Goal: Information Seeking & Learning: Learn about a topic

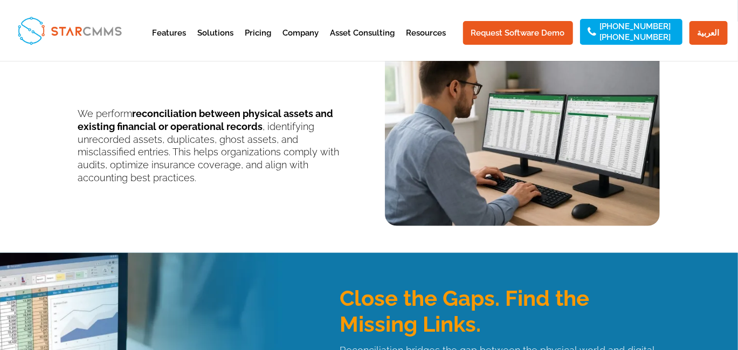
scroll to position [233, 0]
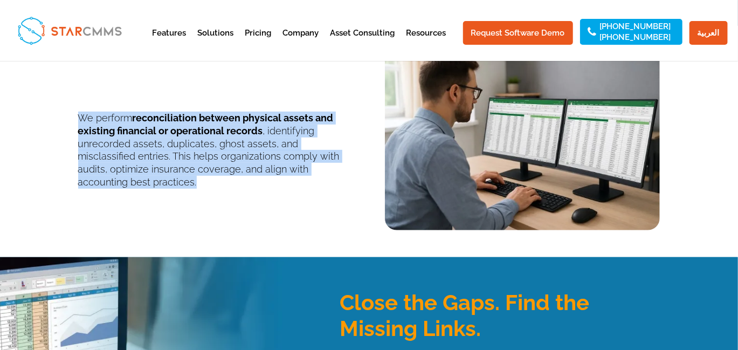
drag, startPoint x: 357, startPoint y: 168, endPoint x: 72, endPoint y: 114, distance: 290.2
click at [72, 114] on div "We perform reconciliation between physical assets and existing financial or ope…" at bounding box center [369, 131] width 738 height 210
copy p "We perform reconciliation between physical assets and existing financial or ope…"
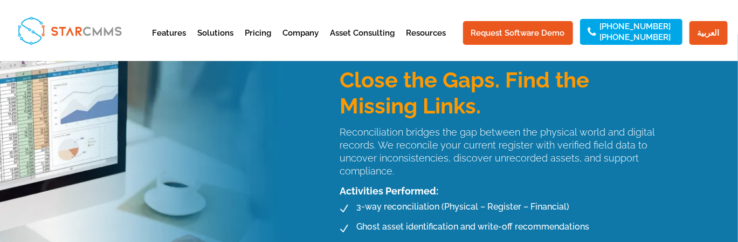
scroll to position [449, 0]
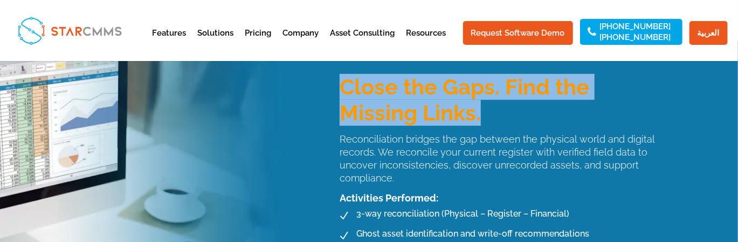
drag, startPoint x: 476, startPoint y: 113, endPoint x: 333, endPoint y: 84, distance: 145.8
click at [333, 84] on div "Close the Gaps. Find the Missing Links. Reconciliation bridges the gap between …" at bounding box center [492, 179] width 336 height 254
copy h3 "Close the Gaps. Find the Missing Links."
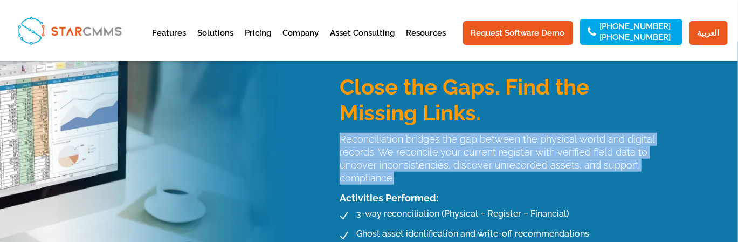
drag, startPoint x: 400, startPoint y: 181, endPoint x: 340, endPoint y: 136, distance: 75.1
click at [340, 136] on p "Reconciliation bridges the gap between the physical world and digital records. …" at bounding box center [500, 159] width 320 height 52
copy p "Reconciliation bridges the gap between the physical world and digital records. …"
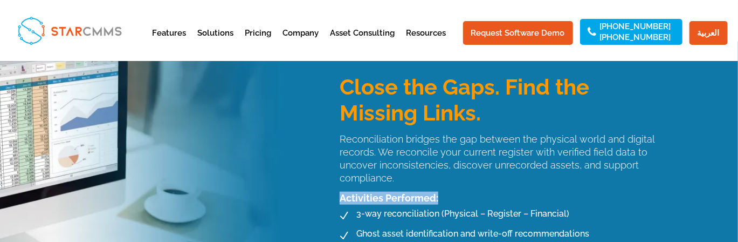
drag, startPoint x: 442, startPoint y: 195, endPoint x: 340, endPoint y: 200, distance: 102.6
click at [340, 200] on div "Activities Performed:" at bounding box center [500, 197] width 320 height 13
copy div "Activities Performed:"
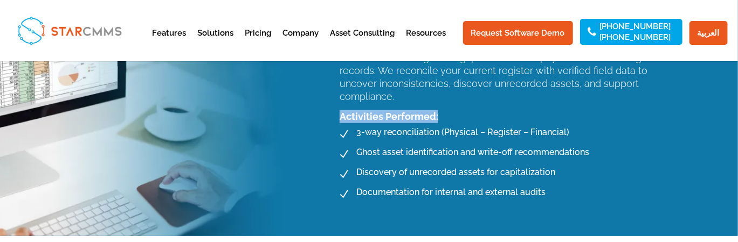
scroll to position [539, 0]
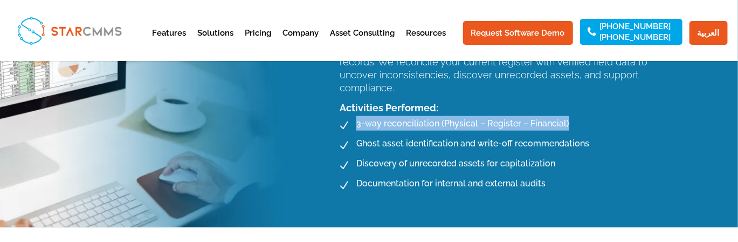
drag, startPoint x: 356, startPoint y: 124, endPoint x: 569, endPoint y: 120, distance: 213.0
click at [569, 120] on li "N 3-way reconciliation (Physical – Register – Financial)" at bounding box center [475, 125] width 283 height 19
copy span "3-way reconciliation (Physical – Register – Financial)"
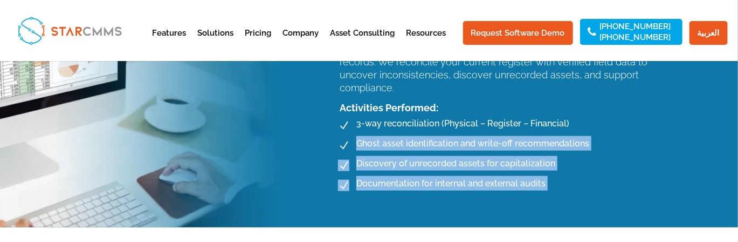
drag, startPoint x: 356, startPoint y: 143, endPoint x: 560, endPoint y: 144, distance: 204.4
click at [572, 143] on span "Ghost asset identification and write-off recommendations" at bounding box center [471, 143] width 236 height 15
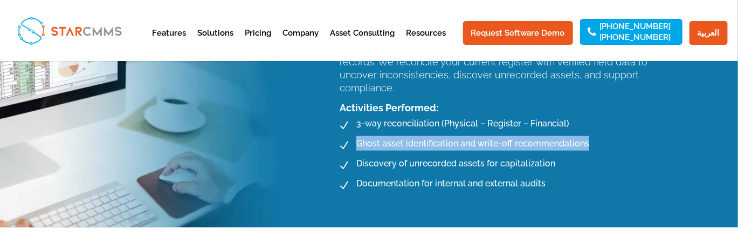
drag, startPoint x: 588, startPoint y: 142, endPoint x: 355, endPoint y: 147, distance: 233.0
click at [355, 147] on li "N Ghost asset identification and write-off recommendations" at bounding box center [475, 145] width 283 height 19
copy span "Ghost asset identification and write-off recommendations"
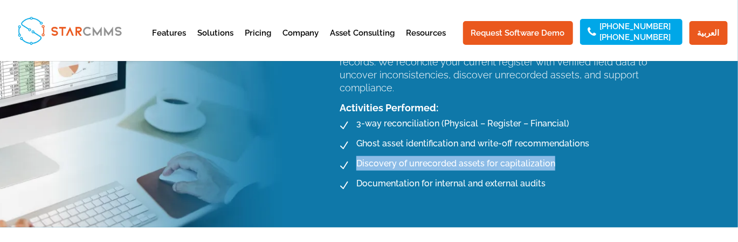
drag, startPoint x: 356, startPoint y: 159, endPoint x: 558, endPoint y: 156, distance: 201.1
click at [558, 156] on li "N Discovery of unrecorded assets for capitalization" at bounding box center [475, 165] width 283 height 19
copy span "Discovery of unrecorded assets for capitalization"
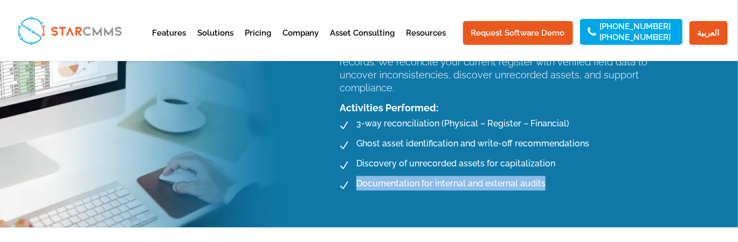
drag, startPoint x: 355, startPoint y: 185, endPoint x: 544, endPoint y: 187, distance: 188.7
click at [544, 187] on li "N Documentation for internal and external audits" at bounding box center [475, 185] width 283 height 19
copy span "Documentation for internal and external audits"
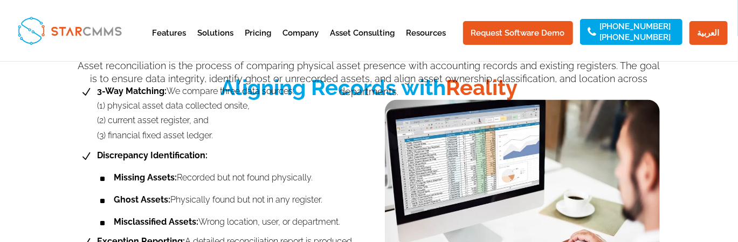
scroll to position [737, 0]
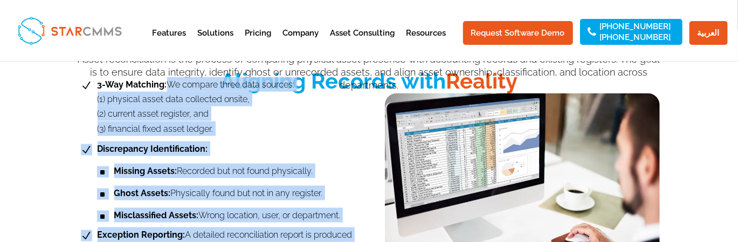
drag, startPoint x: 535, startPoint y: 92, endPoint x: 301, endPoint y: 81, distance: 234.3
click at [301, 81] on div "N 3-Way Matching: We compare three data sources: (1) physical asset data collec…" at bounding box center [369, 197] width 582 height 262
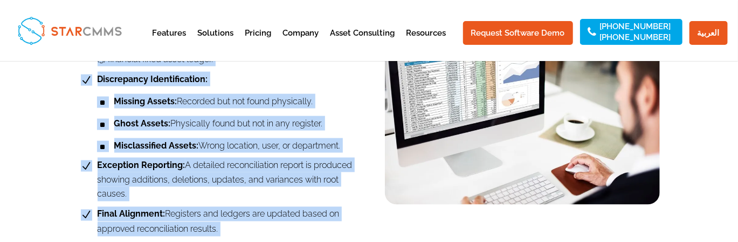
scroll to position [790, 0]
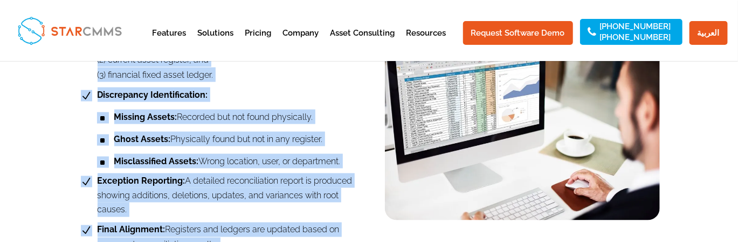
click at [312, 134] on span "Ghost Assets: Physically found but not in any register." at bounding box center [217, 139] width 211 height 15
click at [295, 95] on li "N Discrepancy Identification:" at bounding box center [215, 95] width 275 height 17
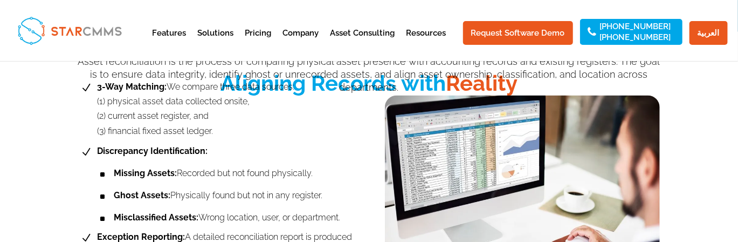
scroll to position [701, 0]
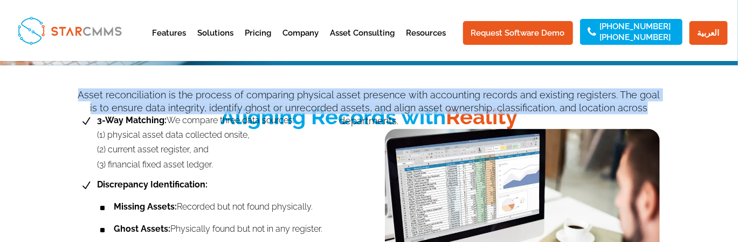
drag, startPoint x: 645, startPoint y: 110, endPoint x: 83, endPoint y: 90, distance: 562.2
click at [83, 90] on p "Asset reconciliation is the process of comparing physical asset presence with a…" at bounding box center [369, 107] width 582 height 38
copy p "Asset reconciliation is the process of comparing physical asset presence with a…"
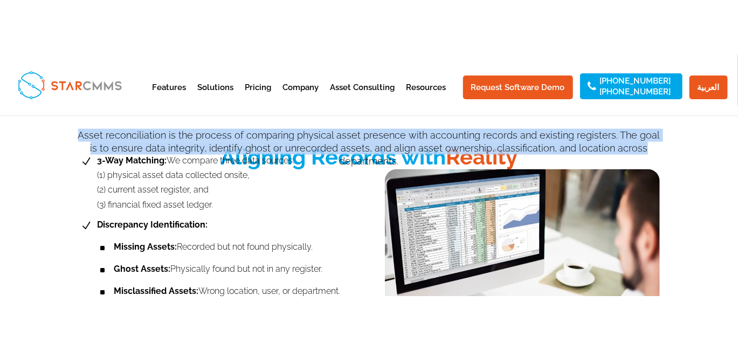
scroll to position [719, 0]
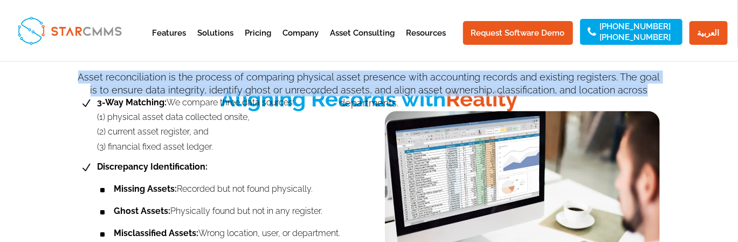
click at [508, 224] on img at bounding box center [522, 201] width 275 height 181
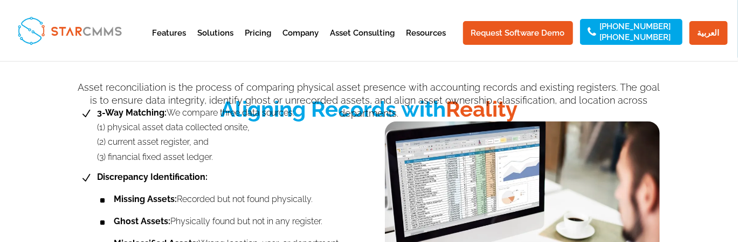
scroll to position [737, 0]
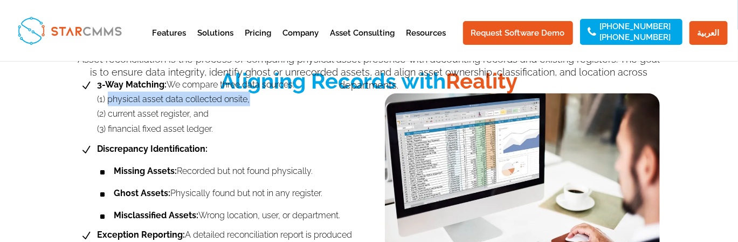
drag, startPoint x: 107, startPoint y: 99, endPoint x: 251, endPoint y: 93, distance: 144.1
click at [251, 93] on span "3-Way Matching: We compare three data sources: (1) physical asset data collecte…" at bounding box center [195, 106] width 200 height 59
copy span "physical asset data collected onsite,"
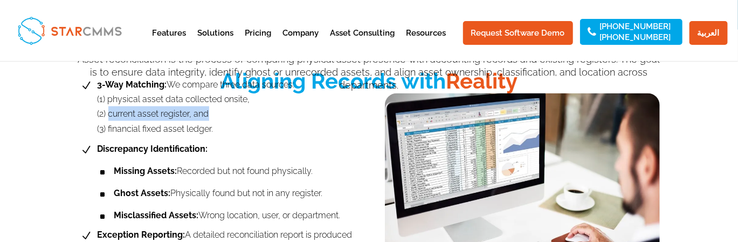
drag, startPoint x: 211, startPoint y: 113, endPoint x: 108, endPoint y: 111, distance: 103.0
click at [108, 111] on span "3-Way Matching: We compare three data sources: (1) physical asset data collecte…" at bounding box center [195, 106] width 200 height 59
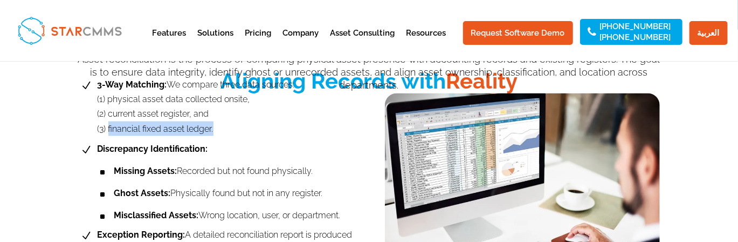
drag, startPoint x: 108, startPoint y: 128, endPoint x: 214, endPoint y: 126, distance: 105.7
click at [214, 126] on span "3-Way Matching: We compare three data sources: (1) physical asset data collecte…" at bounding box center [195, 106] width 200 height 59
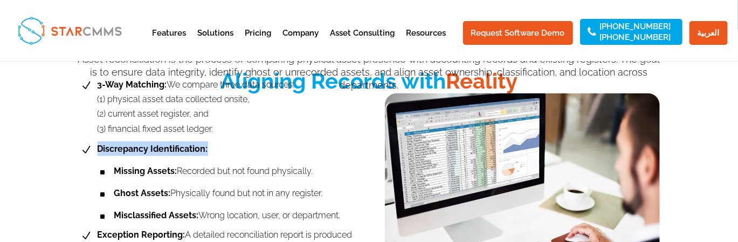
drag, startPoint x: 204, startPoint y: 150, endPoint x: 93, endPoint y: 149, distance: 111.6
click at [93, 149] on li "N Discrepancy Identification:" at bounding box center [215, 149] width 275 height 17
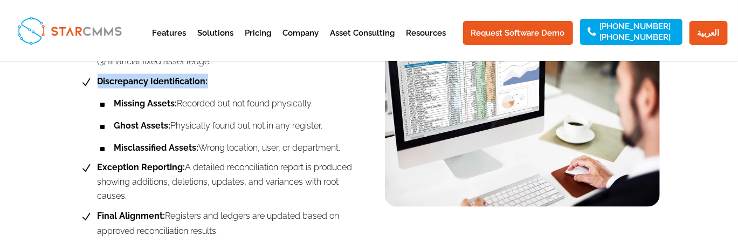
scroll to position [808, 0]
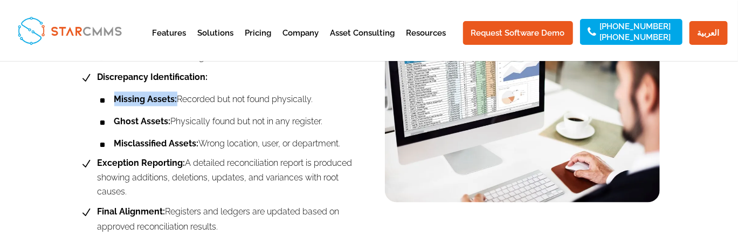
drag, startPoint x: 114, startPoint y: 95, endPoint x: 174, endPoint y: 94, distance: 59.9
click at [174, 94] on span "Missing Assets: Recorded but not found physically." at bounding box center [213, 99] width 202 height 15
drag, startPoint x: 175, startPoint y: 95, endPoint x: 313, endPoint y: 94, distance: 138.0
click at [313, 94] on li "^ Missing Assets: Recorded but not found physically." at bounding box center [223, 100] width 259 height 17
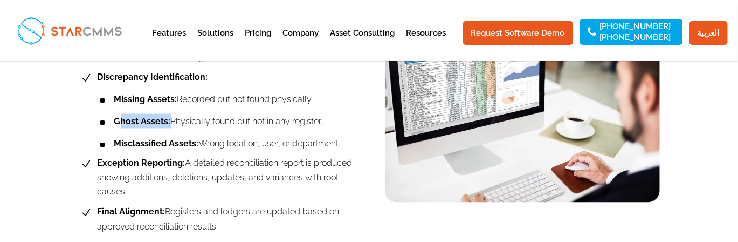
drag, startPoint x: 166, startPoint y: 120, endPoint x: 120, endPoint y: 12, distance: 117.2
click at [120, 117] on b "Ghost Assets:" at bounding box center [142, 121] width 57 height 10
click at [114, 117] on b "Ghost Assets:" at bounding box center [142, 121] width 57 height 10
drag, startPoint x: 170, startPoint y: 121, endPoint x: 327, endPoint y: 119, distance: 156.9
click at [327, 119] on li "^ Ghost Assets: Physically found but not in any register." at bounding box center [223, 122] width 259 height 17
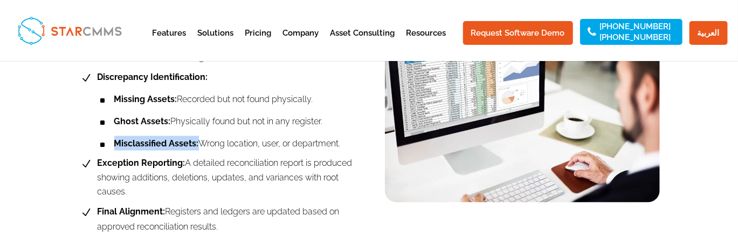
drag, startPoint x: 193, startPoint y: 141, endPoint x: 115, endPoint y: 145, distance: 78.3
click at [115, 145] on b "Misclassified Assets:" at bounding box center [156, 143] width 85 height 10
drag, startPoint x: 197, startPoint y: 139, endPoint x: 344, endPoint y: 135, distance: 147.2
click at [344, 136] on li "^ Misclassified Assets: Wrong location, user, or department." at bounding box center [223, 144] width 259 height 17
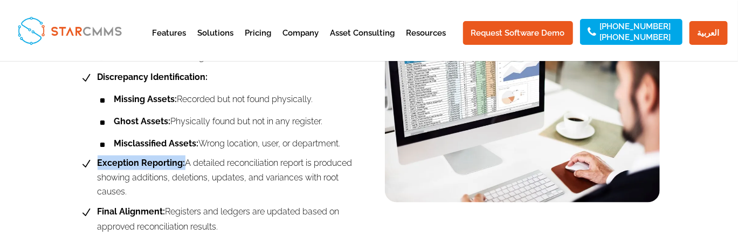
drag, startPoint x: 99, startPoint y: 159, endPoint x: 179, endPoint y: 160, distance: 80.3
click at [179, 160] on b "Exception Reporting:" at bounding box center [142, 162] width 88 height 10
drag, startPoint x: 128, startPoint y: 191, endPoint x: 184, endPoint y: 156, distance: 66.1
click at [184, 156] on span "Exception Reporting: A detailed reconciliation report is produced showing addit…" at bounding box center [224, 177] width 258 height 44
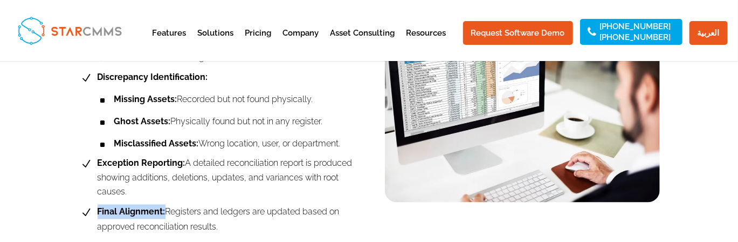
drag, startPoint x: 161, startPoint y: 208, endPoint x: 97, endPoint y: 209, distance: 63.6
click at [97, 209] on span "Final Alignment: Registers and ledgers are updated based on approved reconcilia…" at bounding box center [224, 218] width 258 height 29
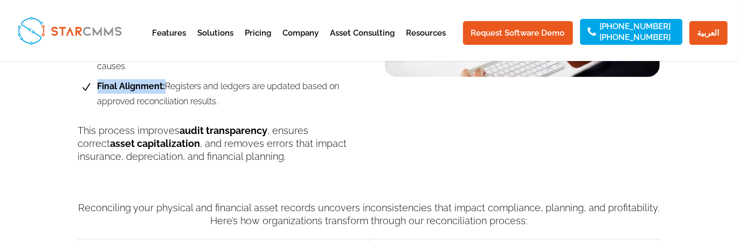
scroll to position [934, 0]
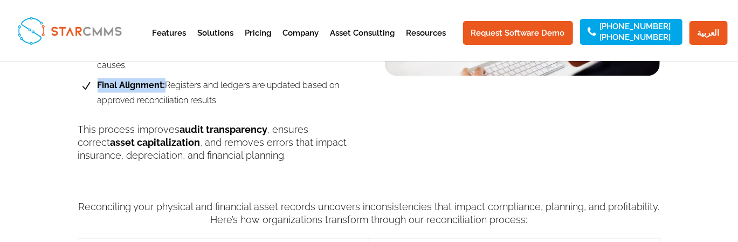
drag, startPoint x: 225, startPoint y: 100, endPoint x: 164, endPoint y: 83, distance: 63.8
click at [164, 83] on span "Final Alignment: Registers and ledgers are updated based on approved reconcilia…" at bounding box center [224, 92] width 258 height 29
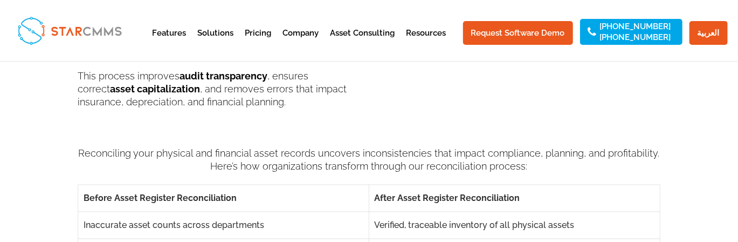
scroll to position [988, 0]
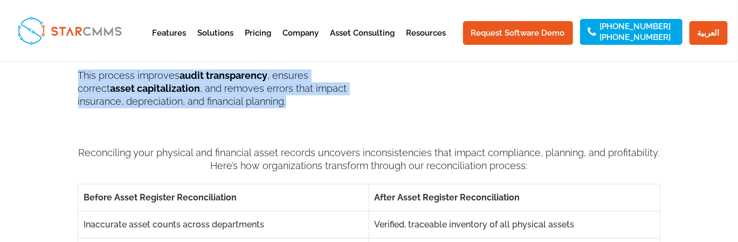
drag, startPoint x: 289, startPoint y: 105, endPoint x: 70, endPoint y: 80, distance: 220.8
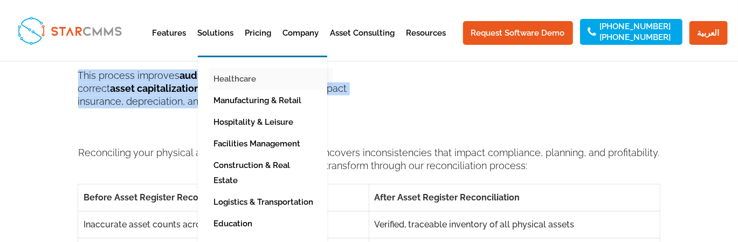
click at [256, 77] on link "Healthcare" at bounding box center [271, 79] width 124 height 22
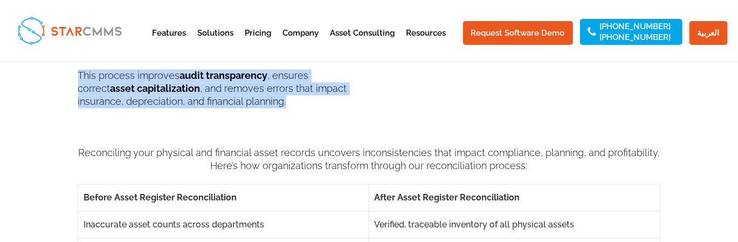
click at [299, 106] on p "This process improves audit transparency , ensures correct asset capitalization…" at bounding box center [215, 89] width 275 height 38
drag, startPoint x: 189, startPoint y: 80, endPoint x: 237, endPoint y: 98, distance: 51.7
click at [189, 79] on b "audit transparency" at bounding box center [224, 75] width 88 height 11
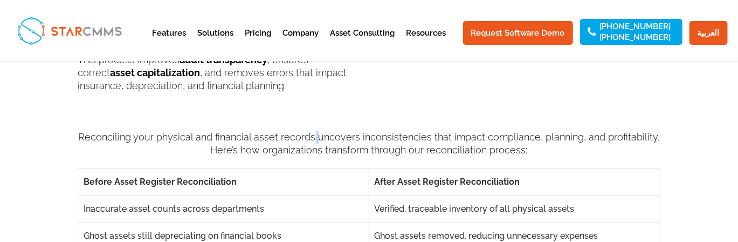
scroll to position [1006, 0]
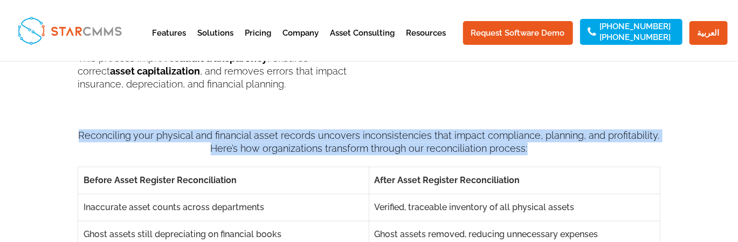
drag, startPoint x: 530, startPoint y: 150, endPoint x: 85, endPoint y: 129, distance: 445.3
click at [85, 129] on p "Reconciling your physical and financial asset records uncovers inconsistencies …" at bounding box center [369, 147] width 582 height 36
click at [512, 144] on p "Reconciling your physical and financial asset records uncovers inconsistencies …" at bounding box center [369, 147] width 582 height 36
drag, startPoint x: 533, startPoint y: 148, endPoint x: 87, endPoint y: 117, distance: 446.4
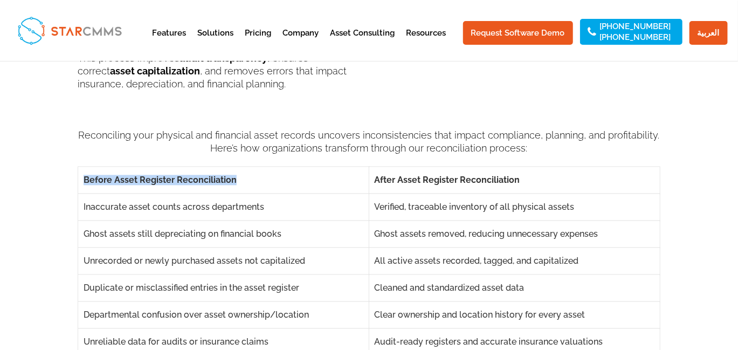
drag, startPoint x: 244, startPoint y: 180, endPoint x: 84, endPoint y: 175, distance: 160.2
click at [84, 176] on h5 "Before Asset Register Reconciliation" at bounding box center [224, 180] width 280 height 9
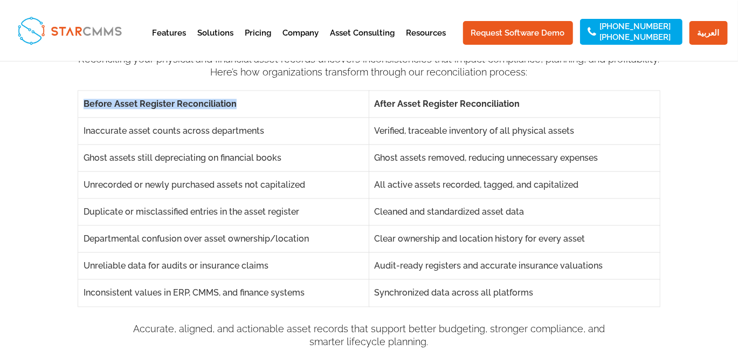
scroll to position [1078, 0]
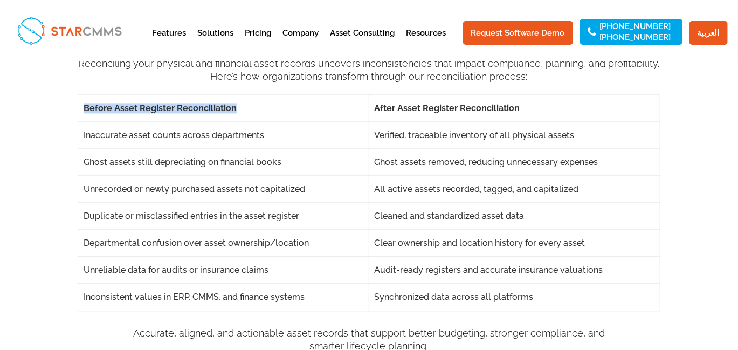
click at [157, 104] on strong "Before Asset Register Reconciliation" at bounding box center [160, 108] width 153 height 10
click at [113, 108] on strong "Before Asset Register Reconciliation" at bounding box center [160, 108] width 153 height 10
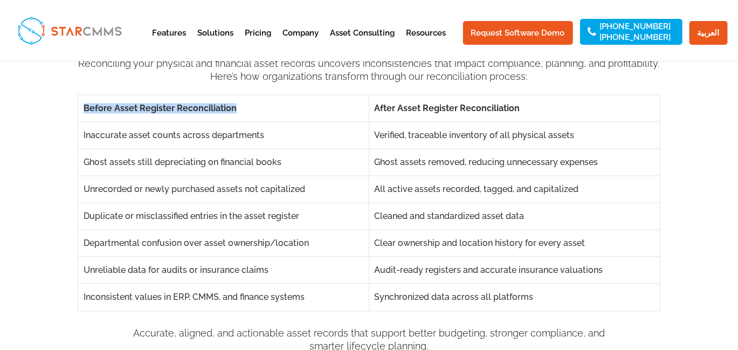
click at [113, 108] on strong "Before Asset Register Reconciliation" at bounding box center [160, 108] width 153 height 10
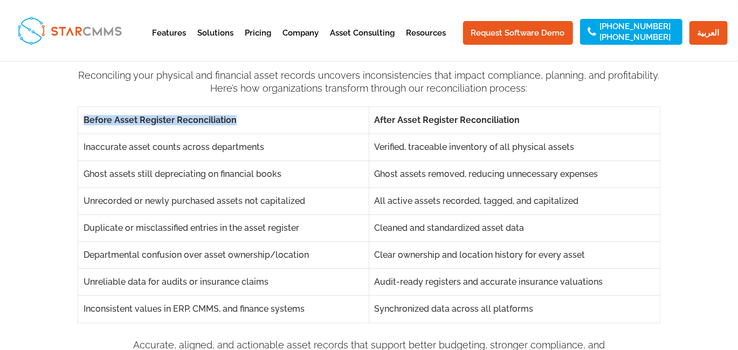
scroll to position [1060, 0]
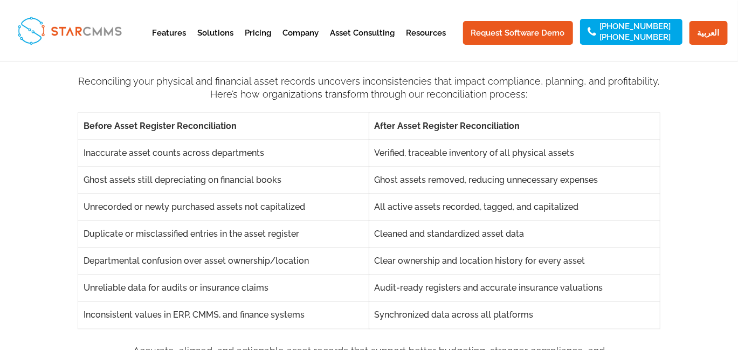
click at [357, 219] on div "Unrecorded or newly purchased assets not capitalized" at bounding box center [223, 207] width 291 height 27
drag, startPoint x: 384, startPoint y: 123, endPoint x: 522, endPoint y: 123, distance: 138.6
click at [522, 123] on div "After Asset Register Reconciliation" at bounding box center [514, 126] width 291 height 27
drag, startPoint x: 266, startPoint y: 150, endPoint x: 82, endPoint y: 146, distance: 184.5
click at [82, 146] on div "Inaccurate asset counts across departments" at bounding box center [223, 153] width 291 height 27
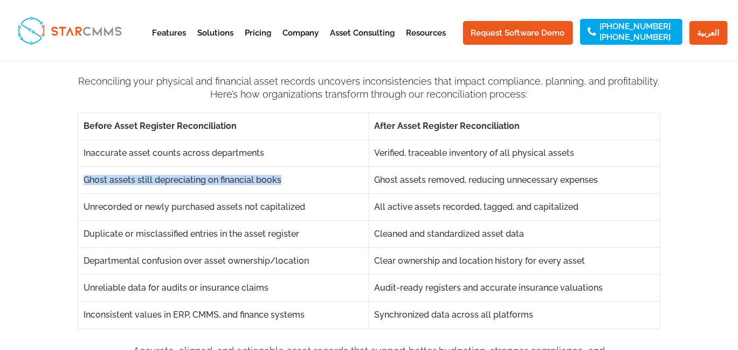
drag, startPoint x: 85, startPoint y: 180, endPoint x: 284, endPoint y: 180, distance: 199.0
click at [284, 180] on h5 "Ghost assets still depreciating on financial books" at bounding box center [224, 180] width 280 height 9
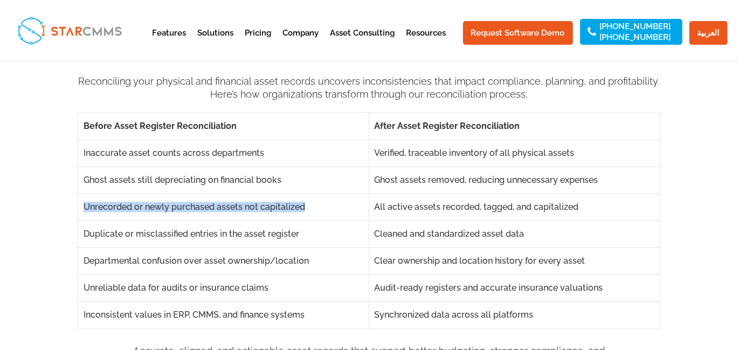
drag, startPoint x: 79, startPoint y: 208, endPoint x: 306, endPoint y: 212, distance: 226.5
click at [306, 212] on div "Unrecorded or newly purchased assets not capitalized" at bounding box center [223, 207] width 291 height 27
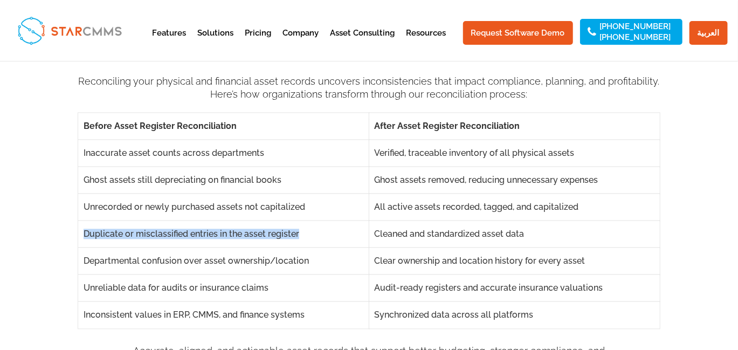
drag, startPoint x: 80, startPoint y: 238, endPoint x: 300, endPoint y: 234, distance: 220.6
click at [300, 234] on div "Duplicate or misclassified entries in the asset register" at bounding box center [223, 234] width 291 height 27
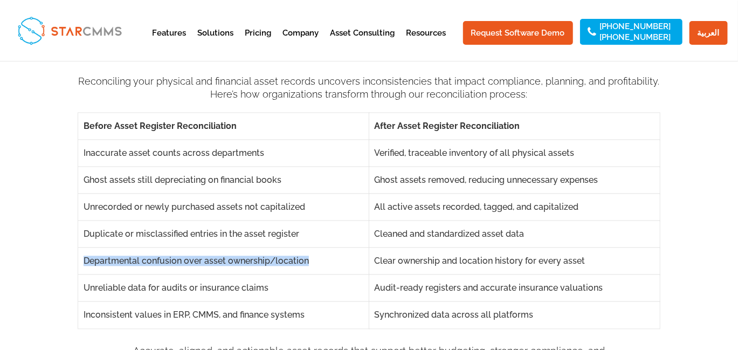
drag, startPoint x: 83, startPoint y: 262, endPoint x: 317, endPoint y: 260, distance: 234.0
click at [317, 260] on div "Departmental confusion over asset ownership/location" at bounding box center [223, 260] width 291 height 27
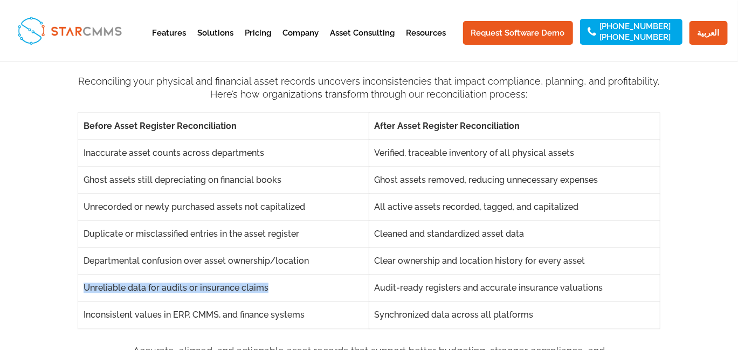
drag, startPoint x: 104, startPoint y: 287, endPoint x: 274, endPoint y: 284, distance: 170.4
click at [274, 284] on div "Reconciling your physical and financial asset records uncovers inconsistencies …" at bounding box center [369, 206] width 738 height 350
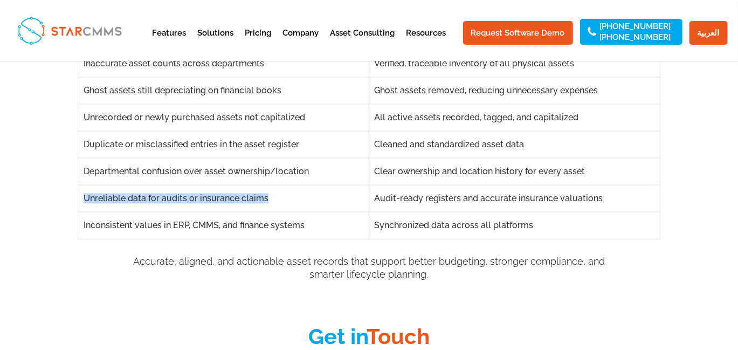
scroll to position [1150, 0]
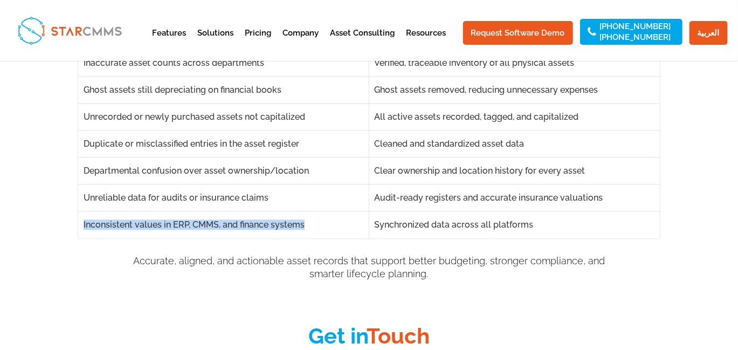
drag, startPoint x: 86, startPoint y: 221, endPoint x: 309, endPoint y: 219, distance: 222.7
click at [309, 219] on div "Inconsistent values in ERP, CMMS, and finance systems" at bounding box center [223, 224] width 291 height 27
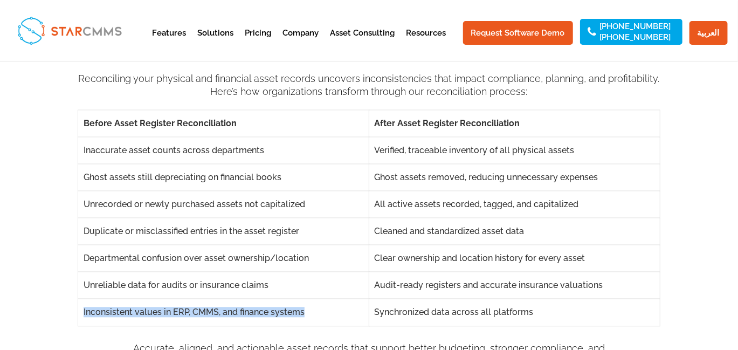
scroll to position [1060, 0]
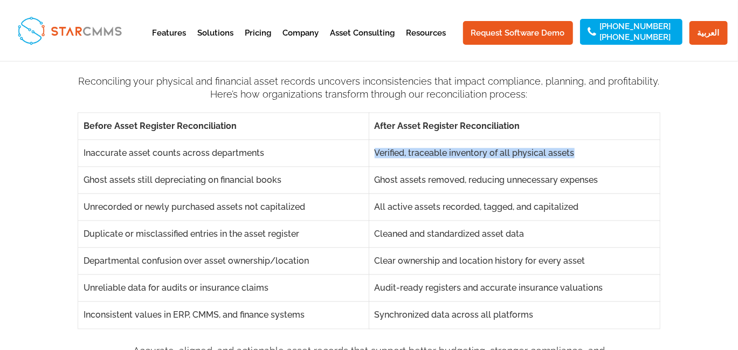
drag, startPoint x: 578, startPoint y: 157, endPoint x: 359, endPoint y: 143, distance: 219.9
click at [0, 0] on div "Before Asset Register Reconciliation After Asset Register Reconciliation Inaccu…" at bounding box center [0, 0] width 0 height 0
click at [604, 149] on h5 "Verified, traceable inventory of all physical assets" at bounding box center [515, 153] width 280 height 9
drag, startPoint x: 599, startPoint y: 150, endPoint x: 374, endPoint y: 145, distance: 224.4
click at [374, 145] on div "Verified, traceable inventory of all physical assets" at bounding box center [514, 153] width 291 height 27
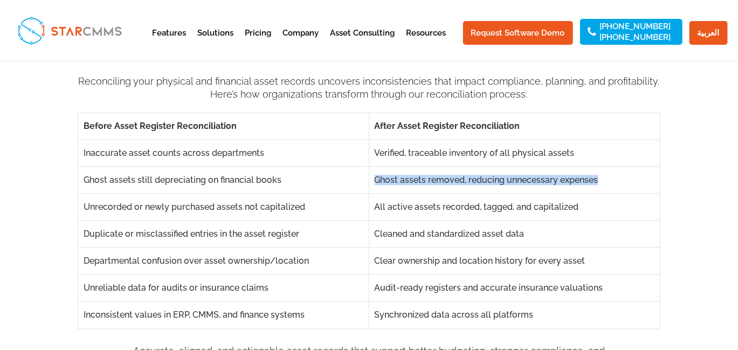
drag, startPoint x: 372, startPoint y: 175, endPoint x: 608, endPoint y: 185, distance: 235.8
click at [608, 185] on div "Ghost assets removed, reducing unnecessary expenses" at bounding box center [514, 180] width 291 height 27
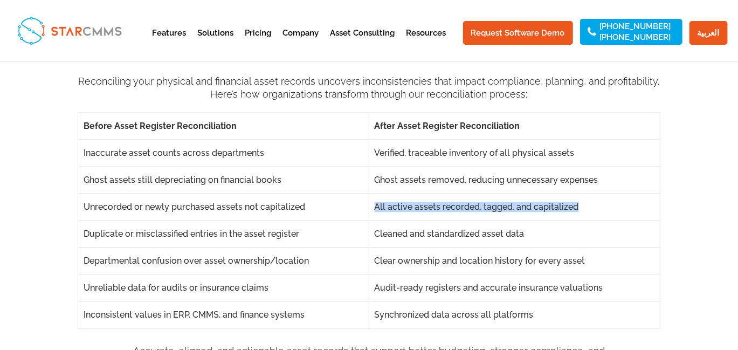
drag, startPoint x: 375, startPoint y: 202, endPoint x: 583, endPoint y: 209, distance: 207.7
click at [583, 209] on h5 "All active assets recorded, tagged, and capitalized" at bounding box center [515, 207] width 280 height 9
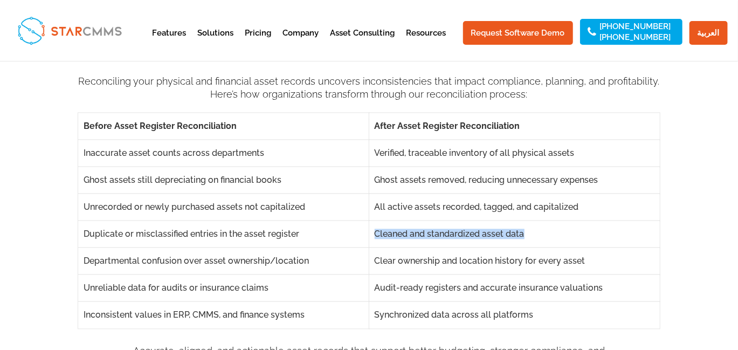
drag, startPoint x: 373, startPoint y: 235, endPoint x: 545, endPoint y: 232, distance: 172.0
click at [545, 232] on div "Cleaned and standardized asset data" at bounding box center [514, 234] width 291 height 27
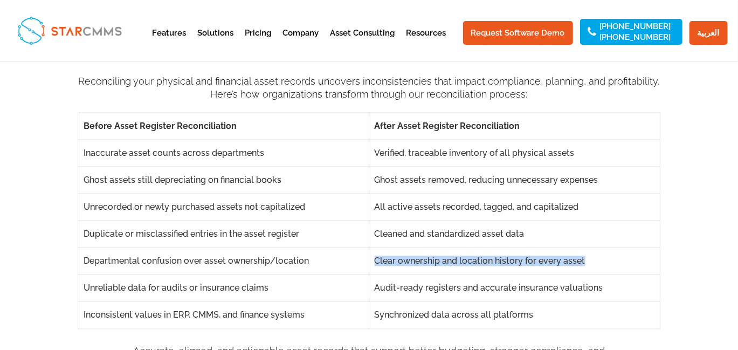
drag, startPoint x: 370, startPoint y: 257, endPoint x: 605, endPoint y: 266, distance: 235.2
click at [605, 266] on div "Clear ownership and location history for every asset" at bounding box center [514, 260] width 291 height 27
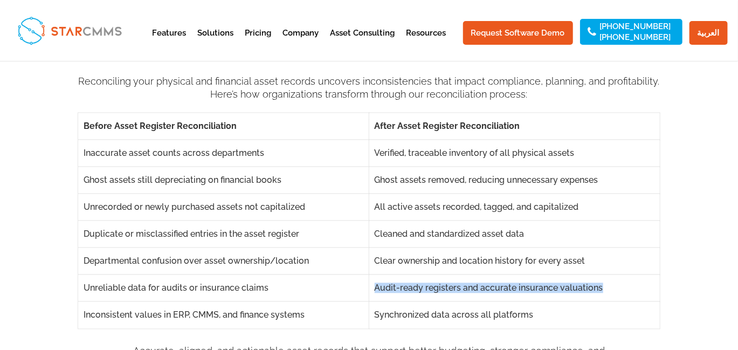
drag, startPoint x: 372, startPoint y: 293, endPoint x: 601, endPoint y: 286, distance: 229.8
click at [601, 286] on div "Audit-ready registers and accurate insurance valuations" at bounding box center [514, 287] width 291 height 27
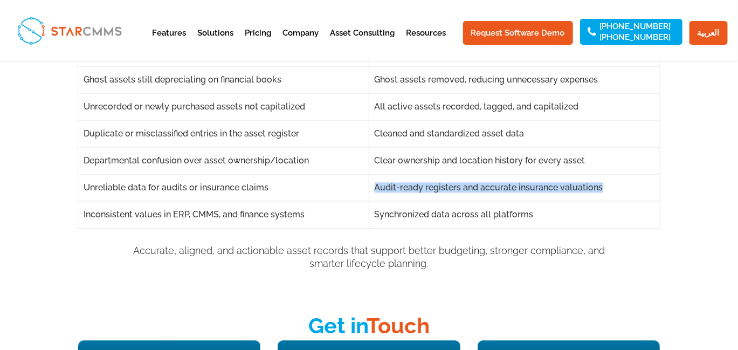
scroll to position [1168, 0]
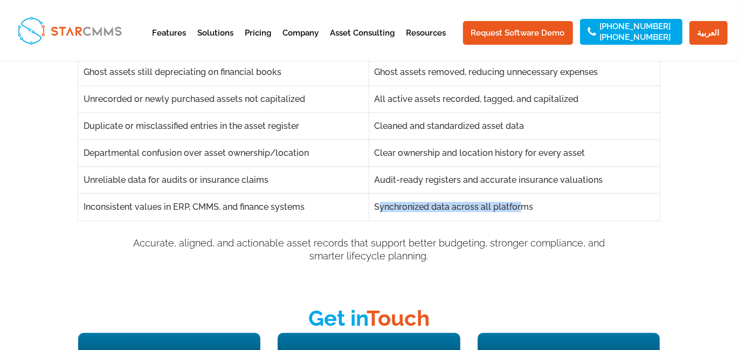
drag, startPoint x: 377, startPoint y: 203, endPoint x: 518, endPoint y: 205, distance: 141.3
click at [518, 205] on h5 "Synchronized data across all platforms" at bounding box center [515, 207] width 280 height 9
drag, startPoint x: 547, startPoint y: 206, endPoint x: 366, endPoint y: 207, distance: 181.2
click at [0, 0] on div "Before Asset Register Reconciliation After Asset Register Reconciliation Inaccu…" at bounding box center [0, 0] width 0 height 0
drag, startPoint x: 441, startPoint y: 259, endPoint x: 135, endPoint y: 235, distance: 306.6
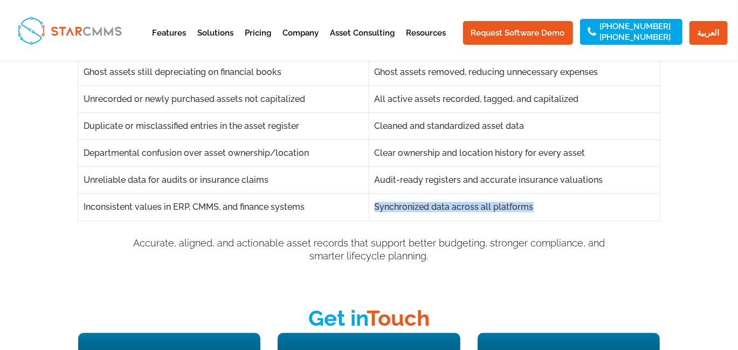
click at [135, 235] on div "Reconciling your physical and financial asset records uncovers inconsistencies …" at bounding box center [369, 99] width 582 height 292
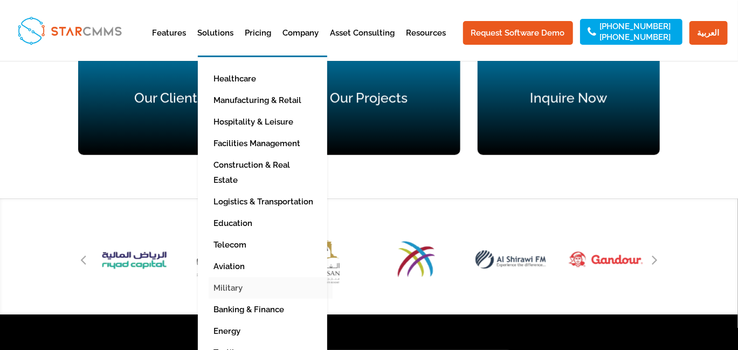
scroll to position [1420, 0]
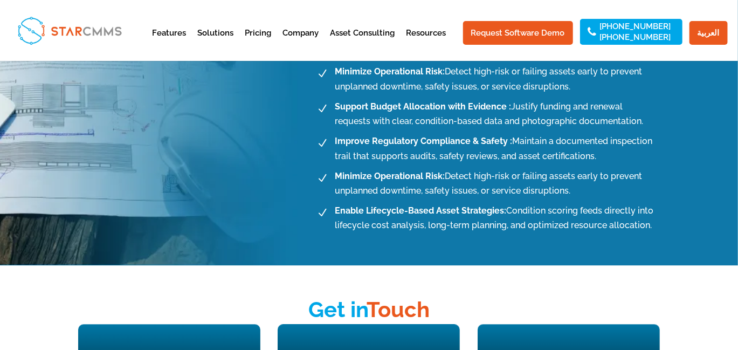
scroll to position [1042, 0]
